Goal: Navigation & Orientation: Find specific page/section

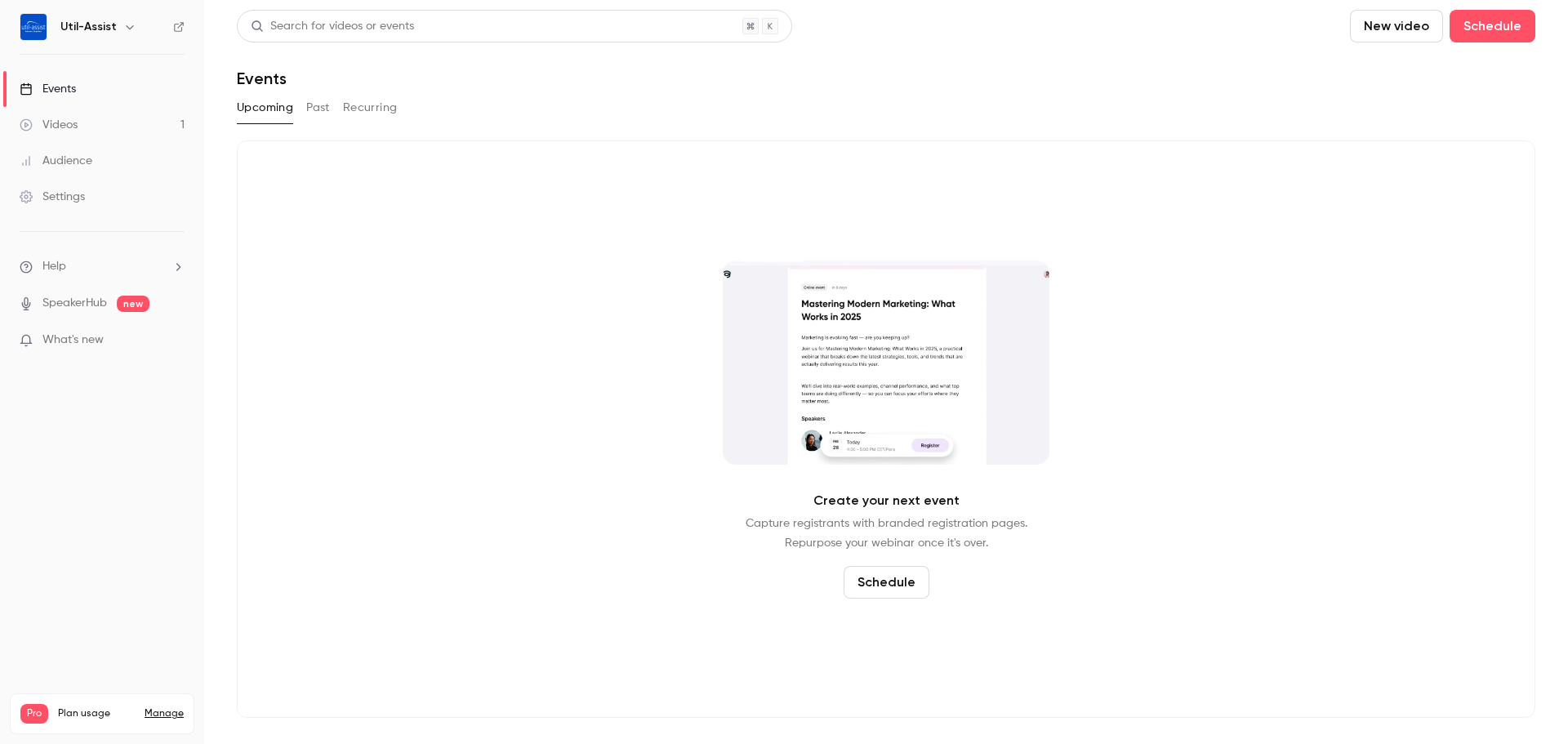
click at [64, 134] on link "Videos 1" at bounding box center [102, 126] width 205 height 36
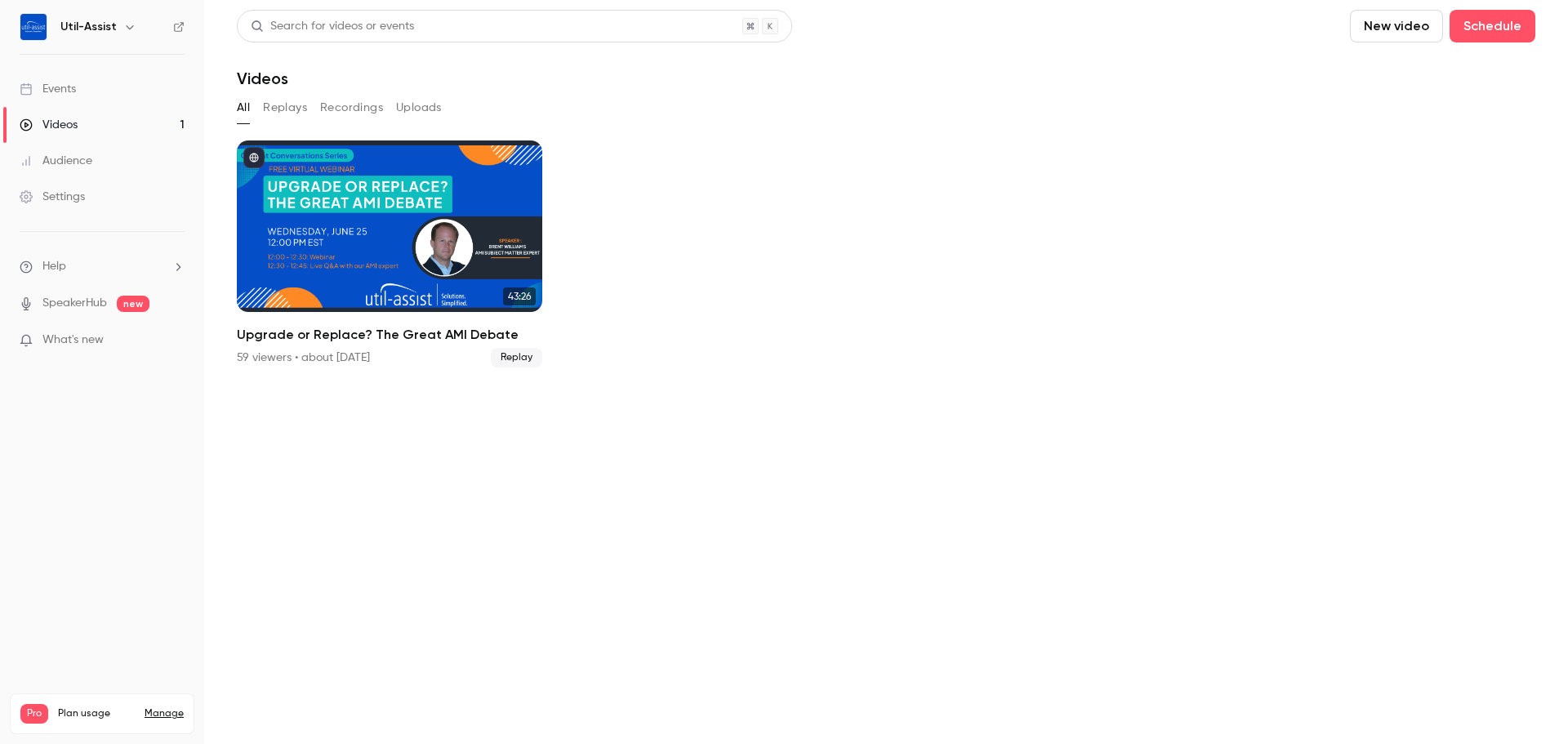
click at [285, 106] on button "Replays" at bounding box center [285, 107] width 44 height 26
click at [95, 76] on link "Events" at bounding box center [102, 89] width 205 height 36
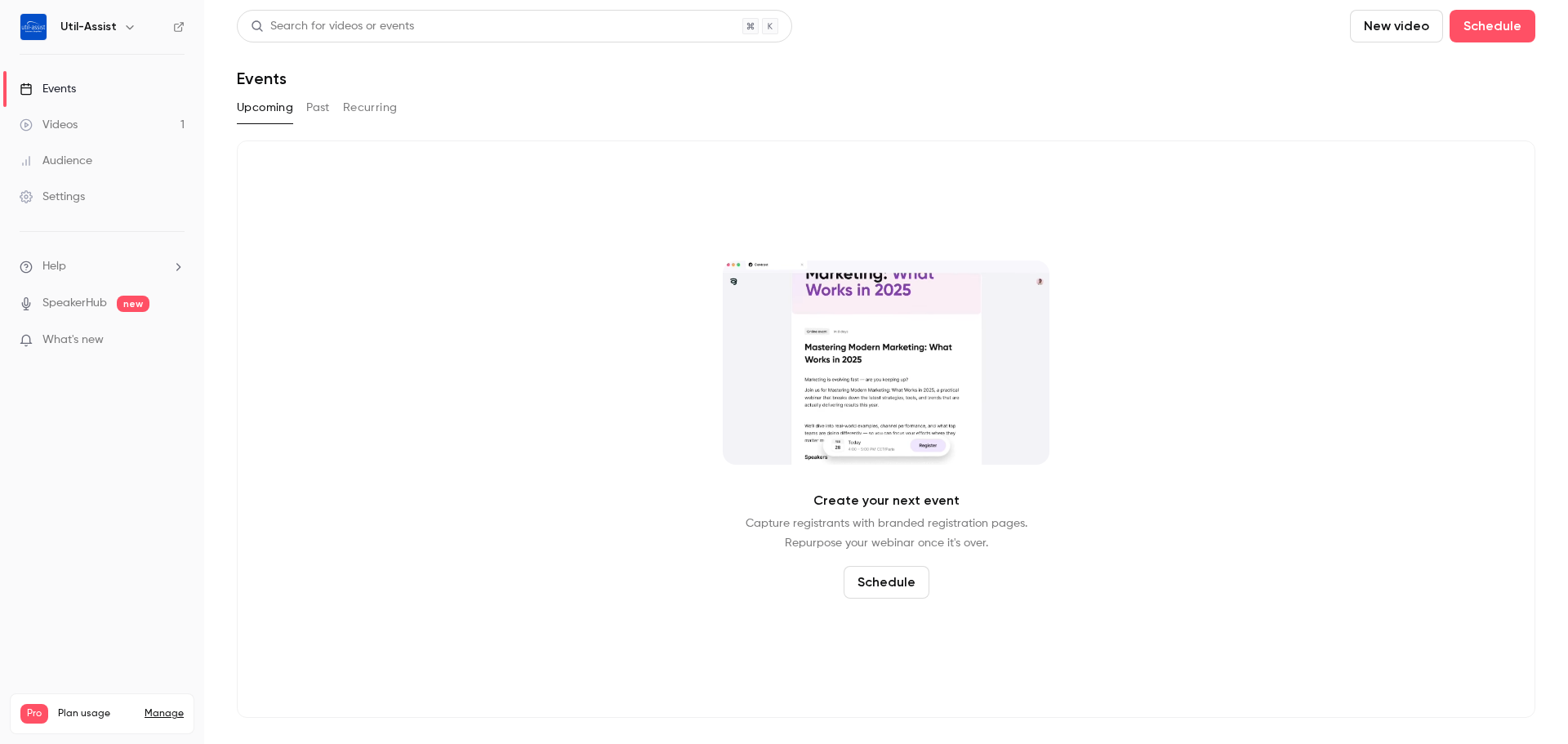
click at [308, 106] on button "Past" at bounding box center [318, 107] width 24 height 26
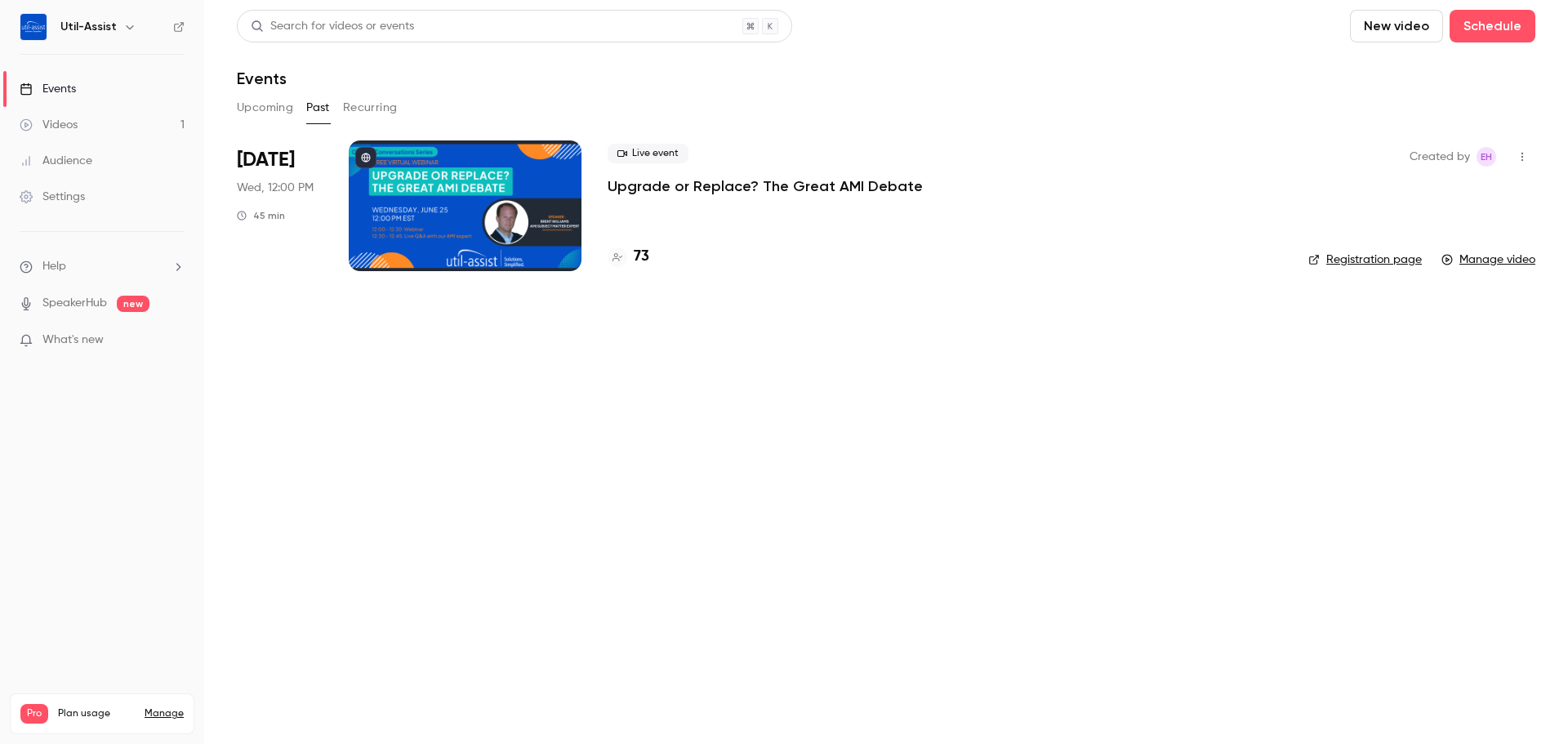
click at [359, 108] on button "Recurring" at bounding box center [370, 107] width 55 height 26
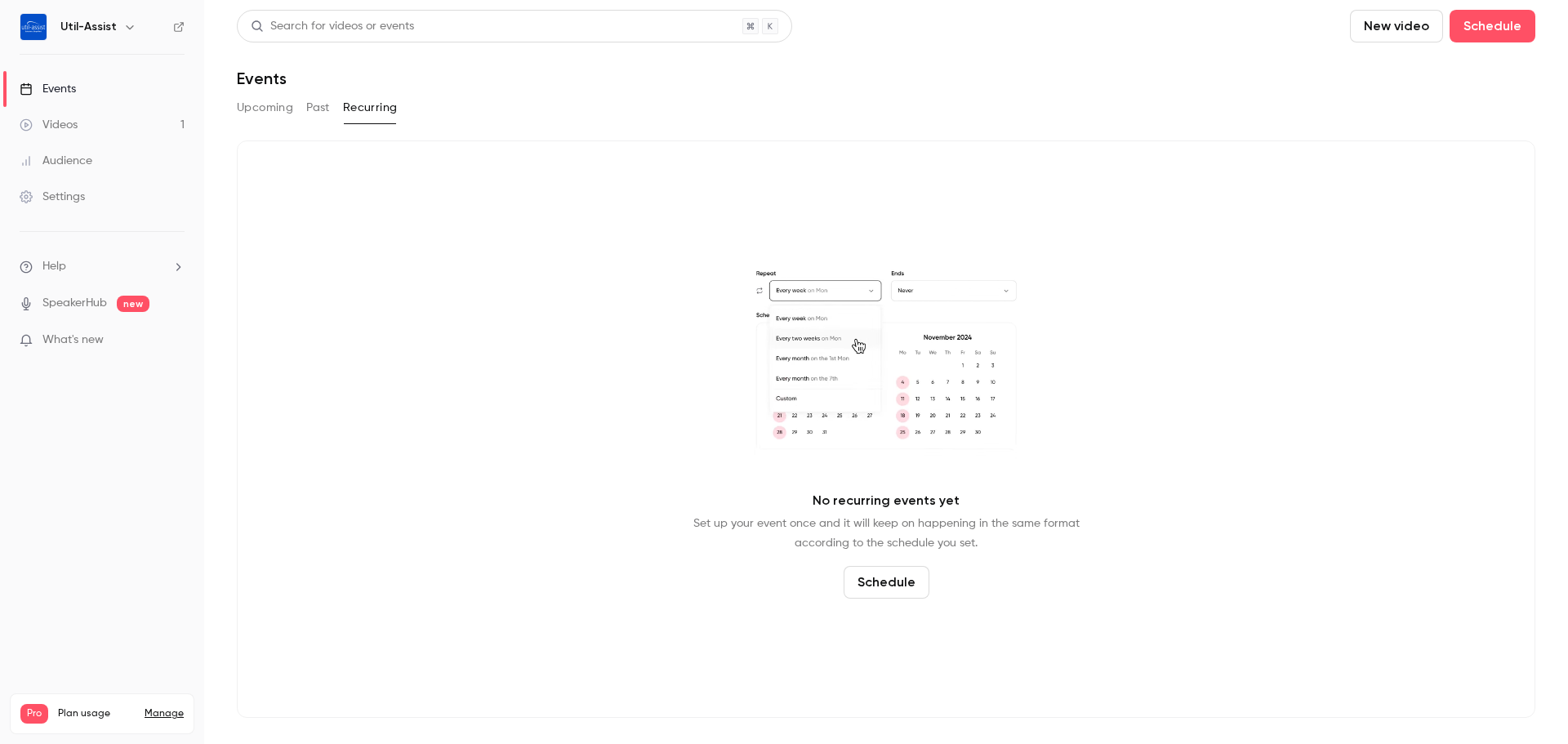
click at [268, 108] on button "Upcoming" at bounding box center [265, 107] width 56 height 26
